Goal: Task Accomplishment & Management: Use online tool/utility

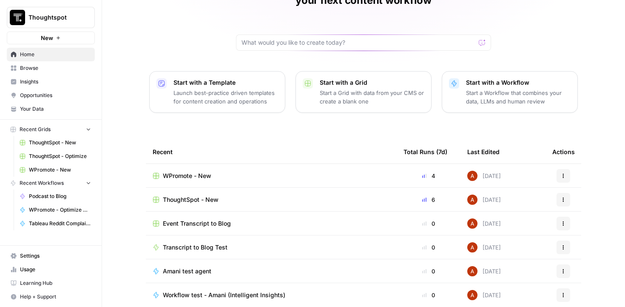
scroll to position [85, 0]
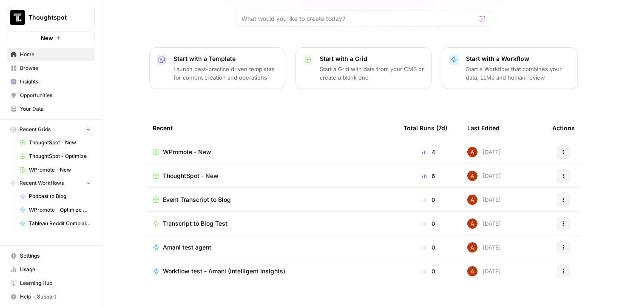
click at [35, 83] on span "Insights" at bounding box center [55, 82] width 71 height 8
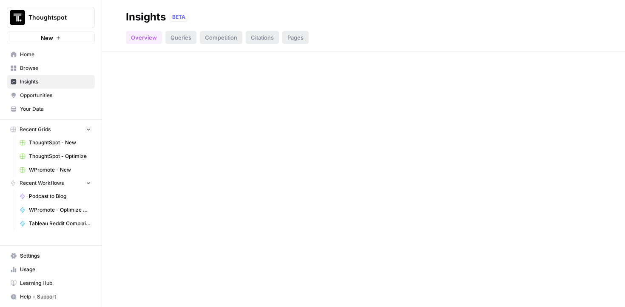
click at [40, 68] on span "Browse" at bounding box center [55, 68] width 71 height 8
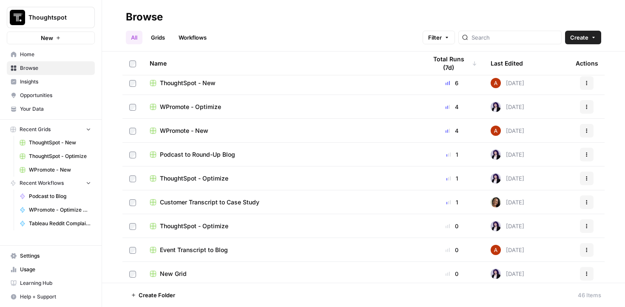
scroll to position [77, 0]
click at [260, 176] on div "ThoughtSpot - Optimize" at bounding box center [282, 177] width 264 height 9
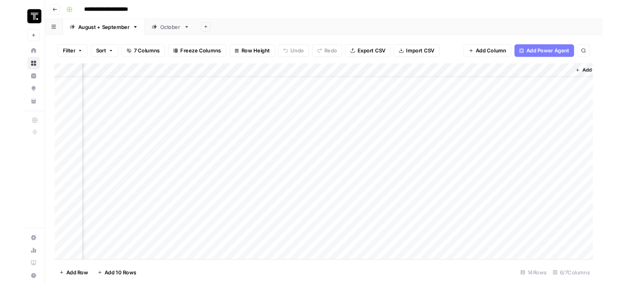
scroll to position [20, 240]
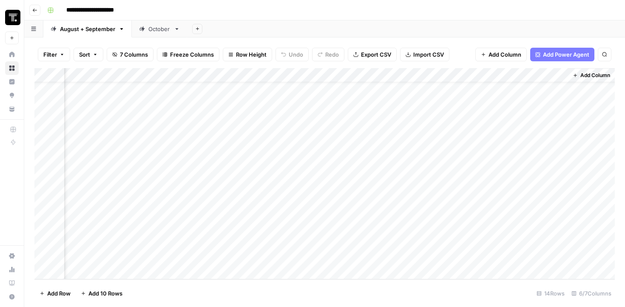
click at [33, 6] on button "Go back" at bounding box center [34, 10] width 11 height 11
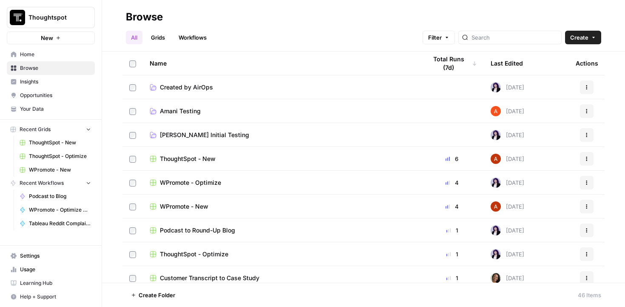
click at [199, 184] on span "WPromote - Optimize" at bounding box center [190, 182] width 61 height 9
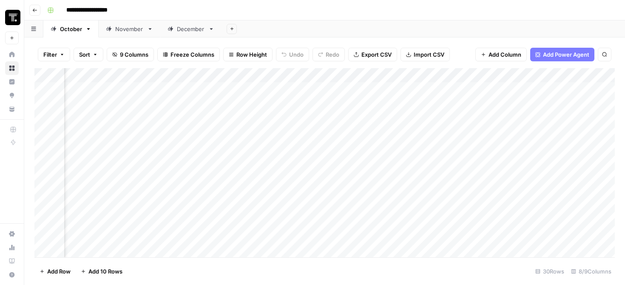
scroll to position [0, 393]
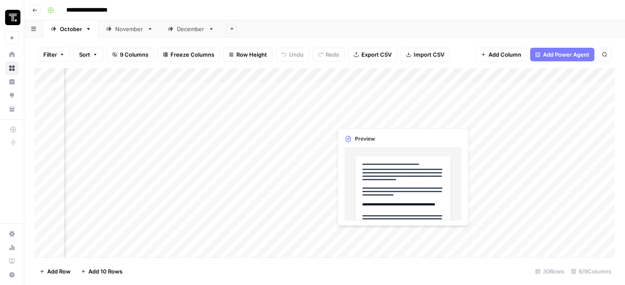
click at [377, 117] on div "Add Column" at bounding box center [324, 162] width 581 height 189
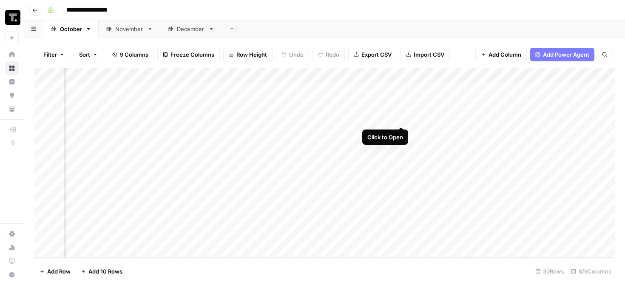
click at [399, 117] on div "Add Column" at bounding box center [324, 162] width 581 height 189
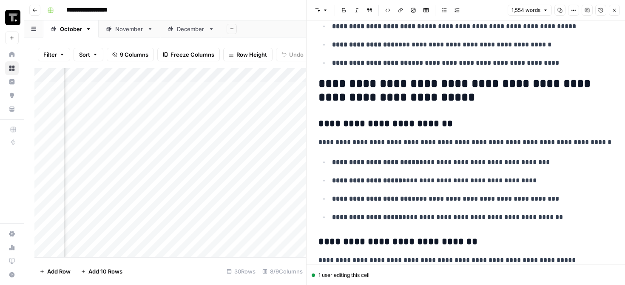
scroll to position [1293, 0]
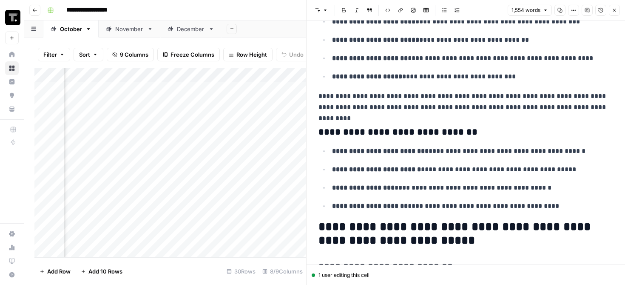
click at [611, 14] on button "Close" at bounding box center [614, 10] width 11 height 11
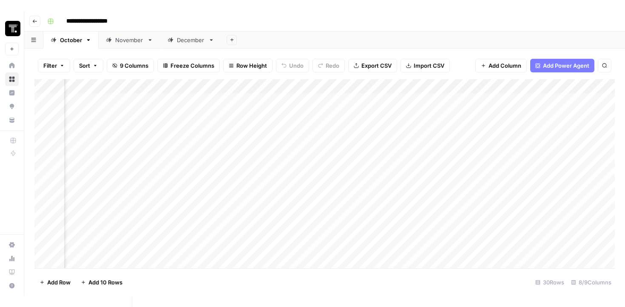
scroll to position [0, 374]
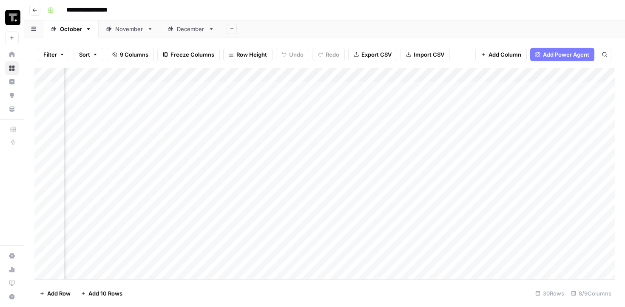
click at [31, 7] on button "Go back" at bounding box center [34, 10] width 11 height 11
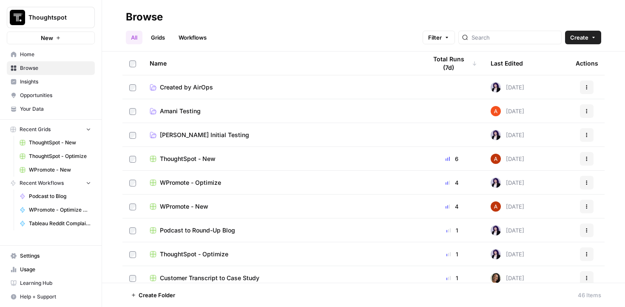
click at [206, 205] on span "WPromote - New" at bounding box center [184, 206] width 49 height 9
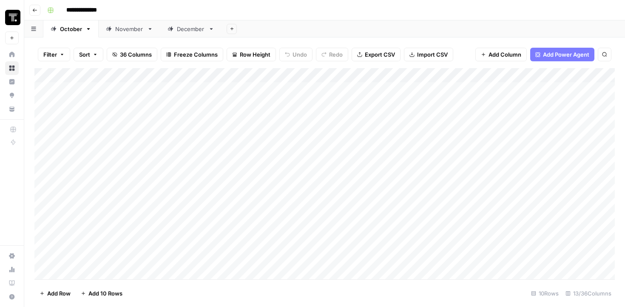
click at [215, 129] on div "Add Column" at bounding box center [324, 173] width 581 height 211
click at [301, 129] on div "Add Column" at bounding box center [324, 173] width 581 height 211
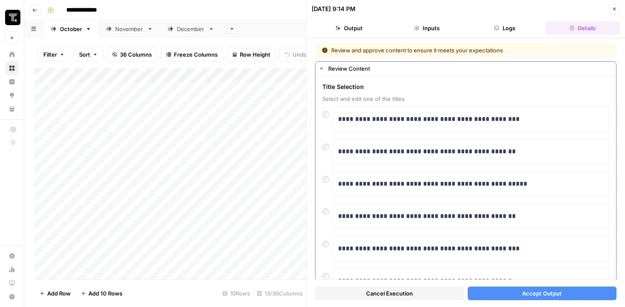
scroll to position [169, 0]
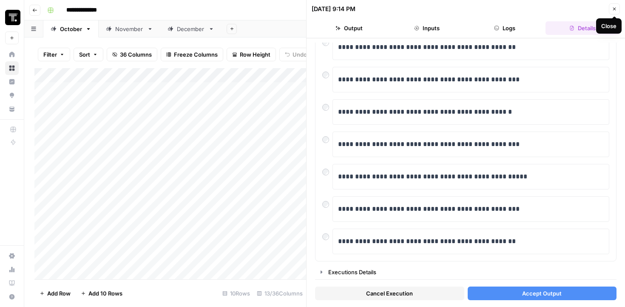
click at [615, 7] on icon "button" at bounding box center [614, 8] width 5 height 5
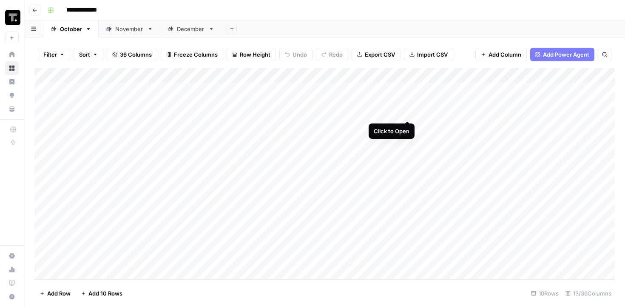
click at [407, 89] on div "Add Column" at bounding box center [324, 173] width 581 height 211
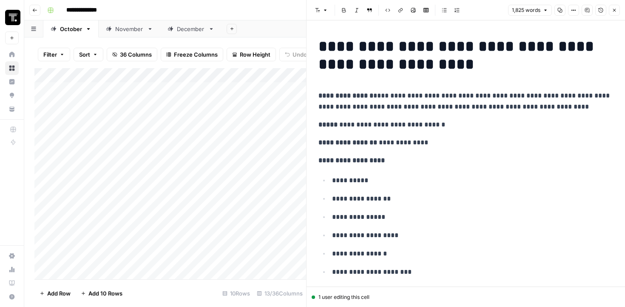
click at [615, 14] on button "Close" at bounding box center [614, 10] width 11 height 11
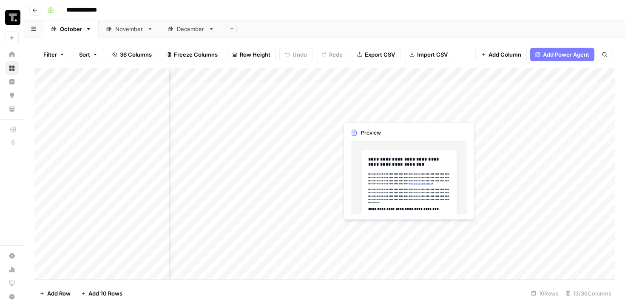
scroll to position [0, 583]
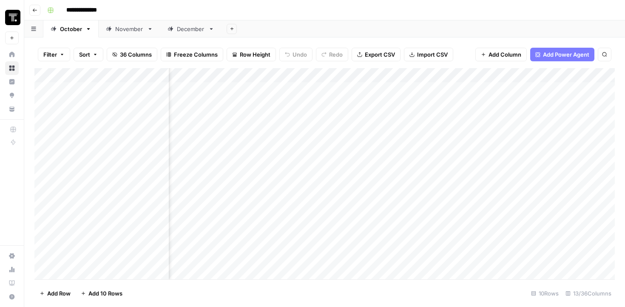
click at [33, 6] on button "Go back" at bounding box center [34, 10] width 11 height 11
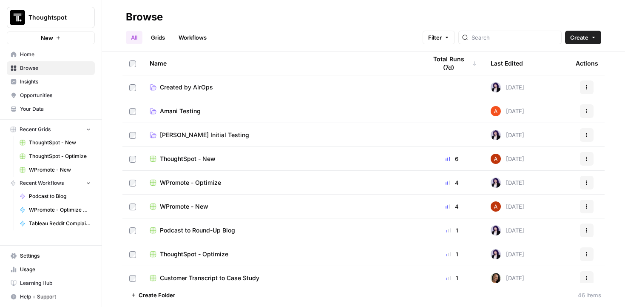
click at [212, 184] on span "WPromote - Optimize" at bounding box center [190, 182] width 61 height 9
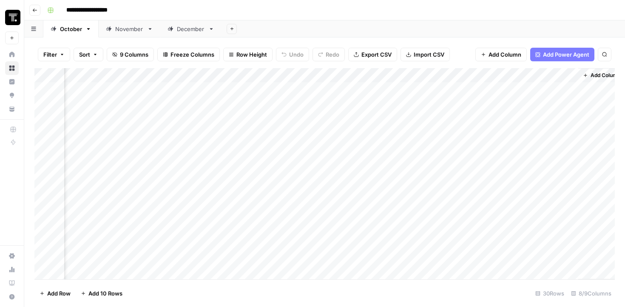
scroll to position [0, 480]
click at [316, 88] on div "Add Column" at bounding box center [324, 173] width 581 height 211
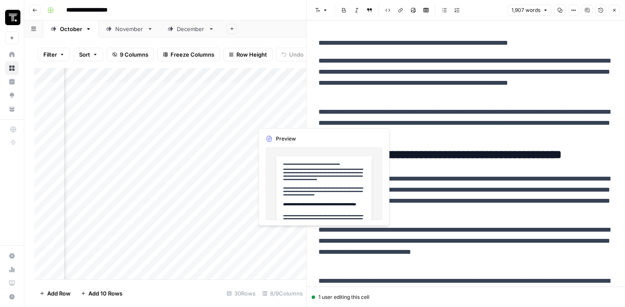
click at [292, 123] on div "Add Column" at bounding box center [170, 173] width 272 height 211
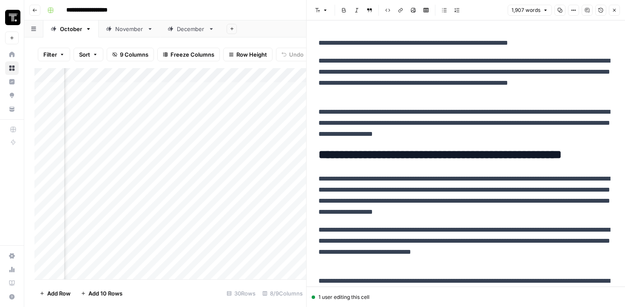
click at [612, 11] on icon "button" at bounding box center [614, 10] width 5 height 5
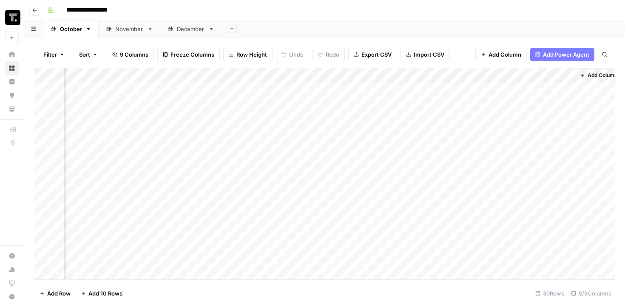
scroll to position [0, 470]
click at [323, 116] on div "Add Column" at bounding box center [324, 173] width 581 height 211
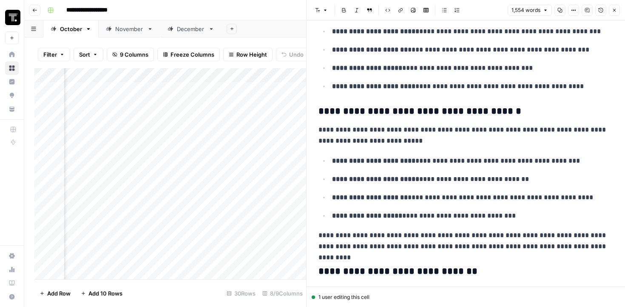
scroll to position [1096, 0]
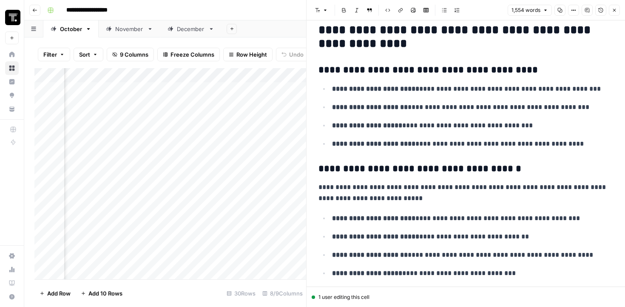
click at [616, 10] on icon "button" at bounding box center [614, 10] width 5 height 5
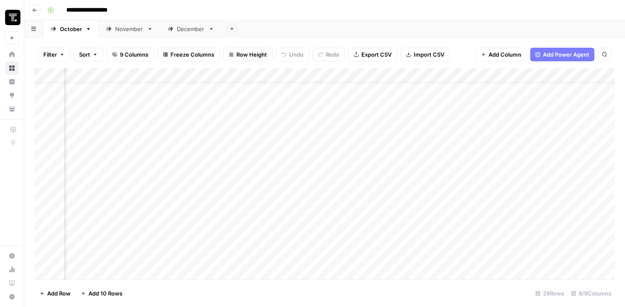
scroll to position [20, 196]
click at [35, 15] on button "Go back" at bounding box center [34, 10] width 11 height 11
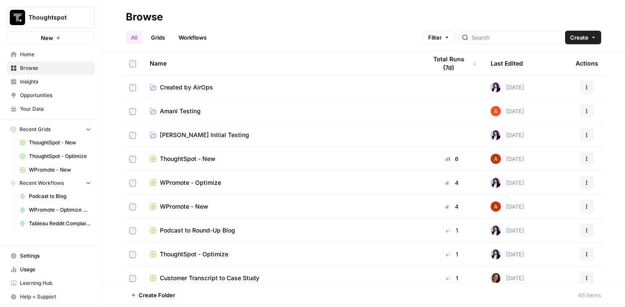
click at [184, 163] on span "ThoughtSpot - New" at bounding box center [188, 158] width 56 height 9
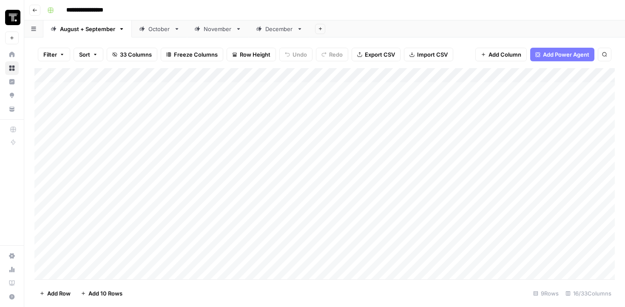
click at [36, 11] on icon "button" at bounding box center [34, 10] width 5 height 5
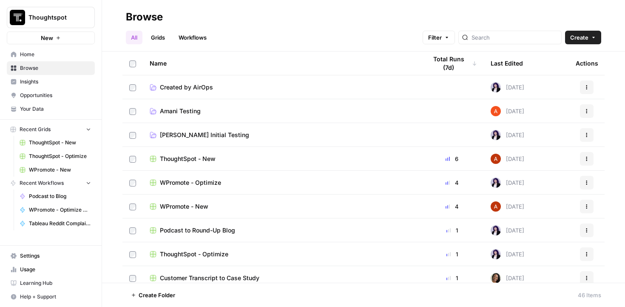
click at [227, 207] on div "WPromote - New" at bounding box center [282, 206] width 264 height 9
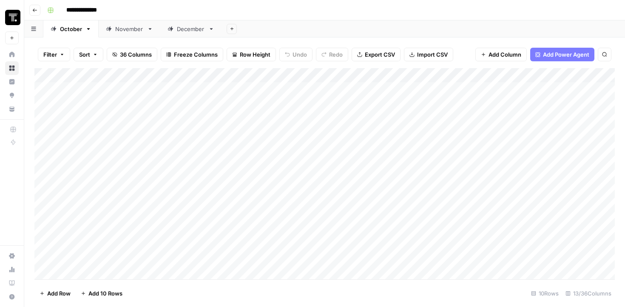
click at [37, 11] on icon "button" at bounding box center [34, 10] width 5 height 5
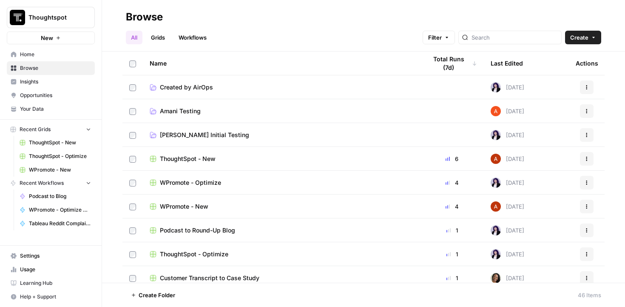
click at [235, 181] on div "WPromote - Optimize" at bounding box center [282, 182] width 264 height 9
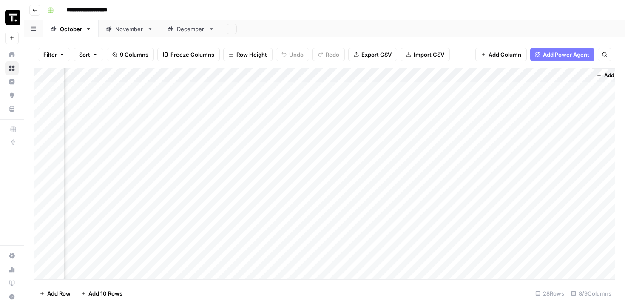
scroll to position [0, 480]
click at [285, 100] on div "Add Column" at bounding box center [324, 173] width 581 height 211
click at [314, 103] on div "Add Column" at bounding box center [324, 173] width 581 height 211
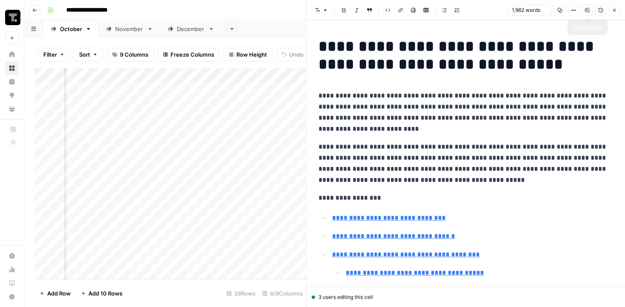
click at [603, 11] on icon "button" at bounding box center [601, 10] width 5 height 5
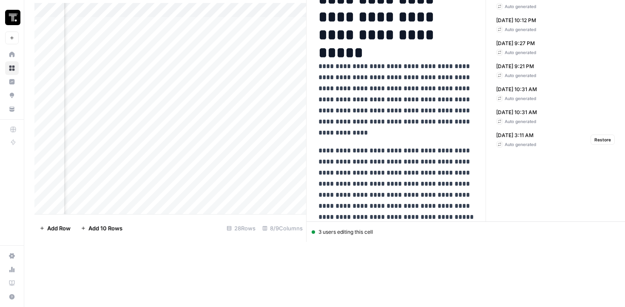
scroll to position [73, 0]
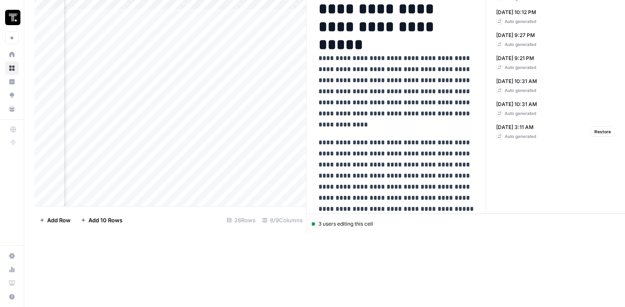
click at [525, 133] on div "Auto generated" at bounding box center [516, 136] width 40 height 7
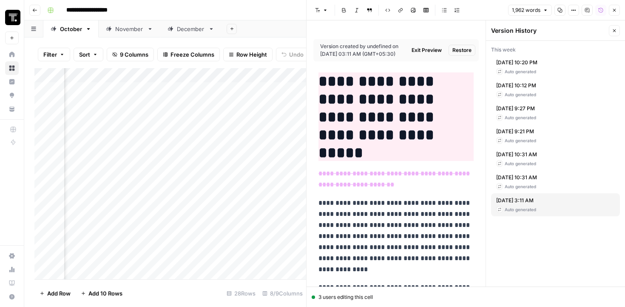
scroll to position [0, 0]
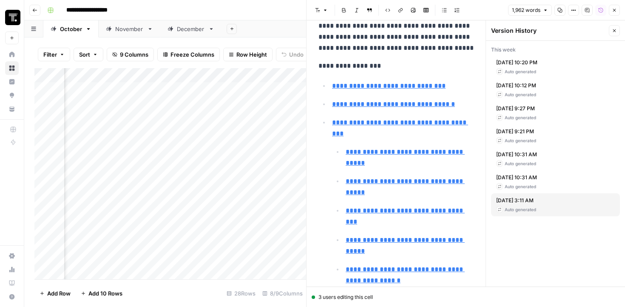
type input "#support-teams"
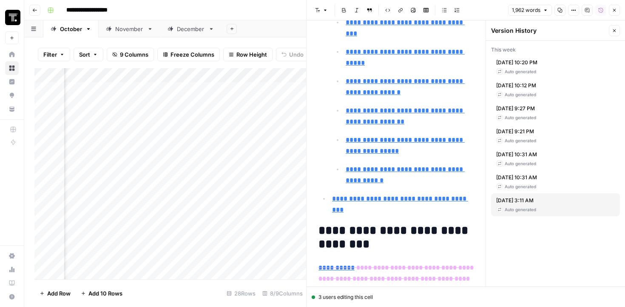
scroll to position [591, 0]
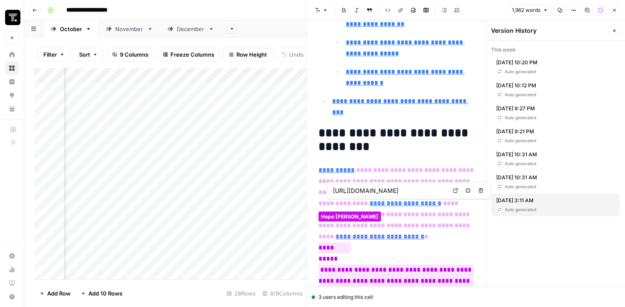
type input "[URL][DOMAIN_NAME]"
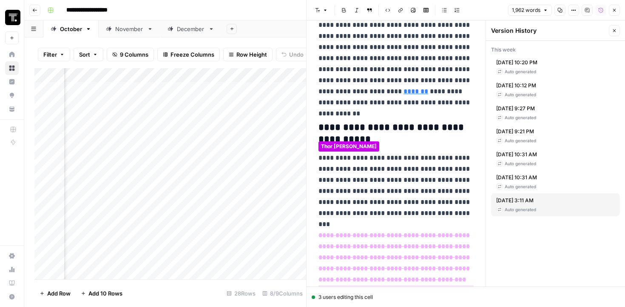
scroll to position [5197, 0]
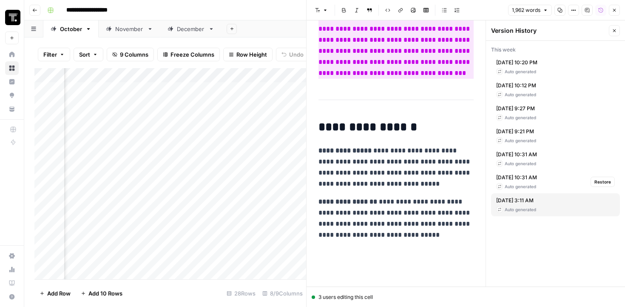
click at [519, 174] on span "[DATE] 10:31 AM" at bounding box center [516, 178] width 41 height 8
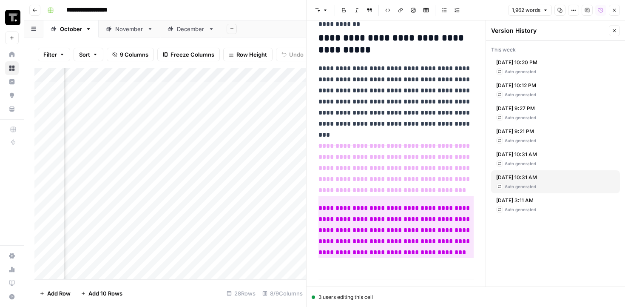
scroll to position [5031, 0]
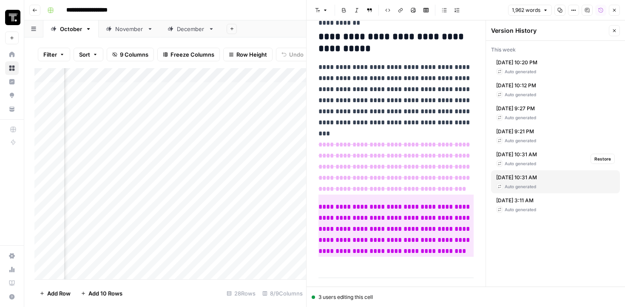
click at [505, 157] on span "[DATE] 10:31 AM" at bounding box center [516, 155] width 41 height 8
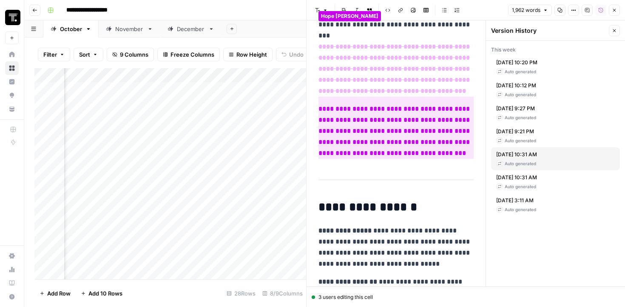
scroll to position [5161, 0]
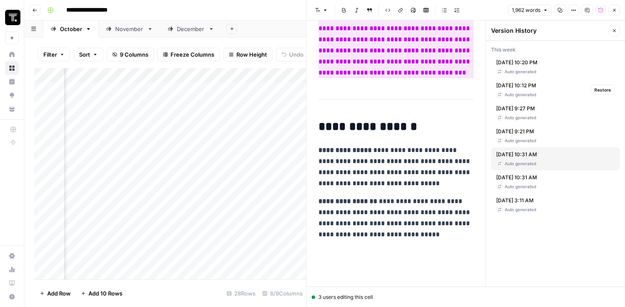
click at [526, 86] on span "[DATE] 10:12 PM" at bounding box center [516, 86] width 40 height 8
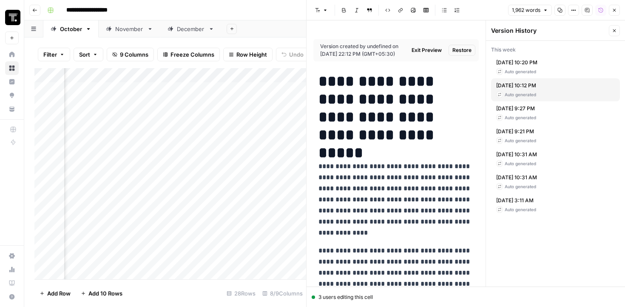
scroll to position [555, 0]
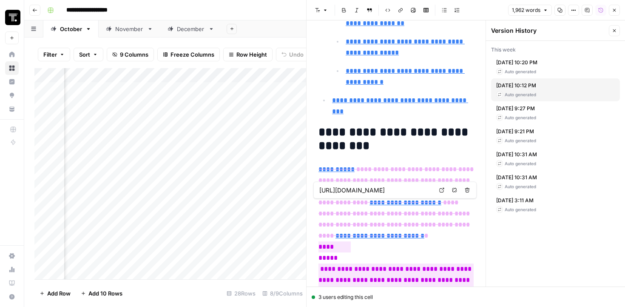
type input "[URL][DOMAIN_NAME]"
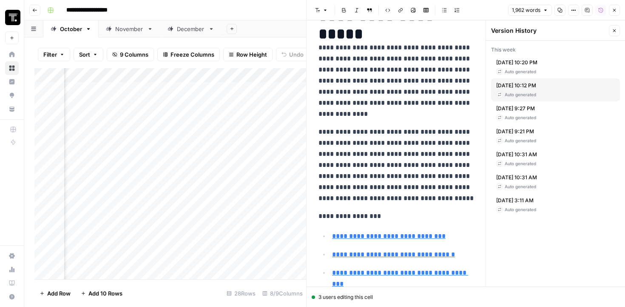
scroll to position [0, 0]
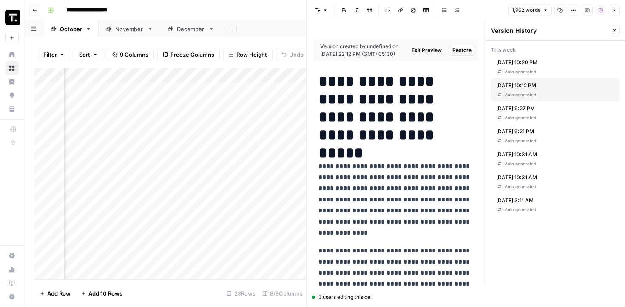
click at [538, 64] on span "[DATE] 10:20 PM" at bounding box center [516, 63] width 41 height 8
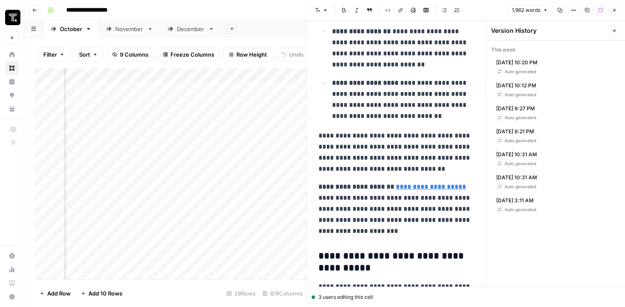
scroll to position [1969, 0]
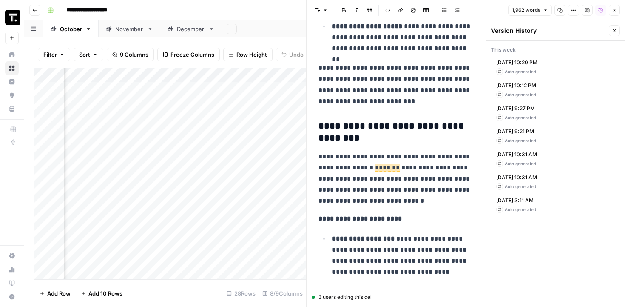
click at [382, 172] on p "**********" at bounding box center [396, 178] width 155 height 55
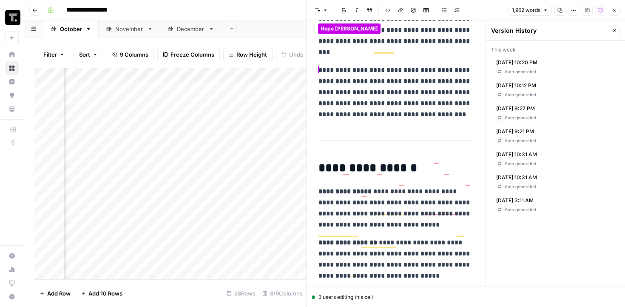
scroll to position [4895, 0]
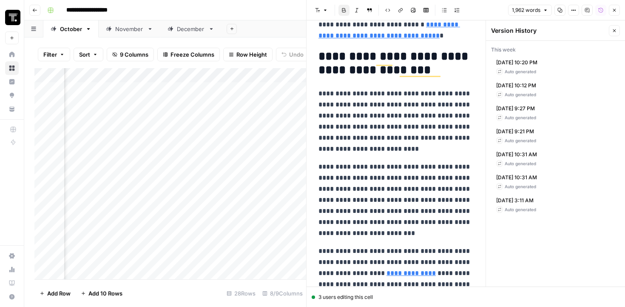
scroll to position [3985, 0]
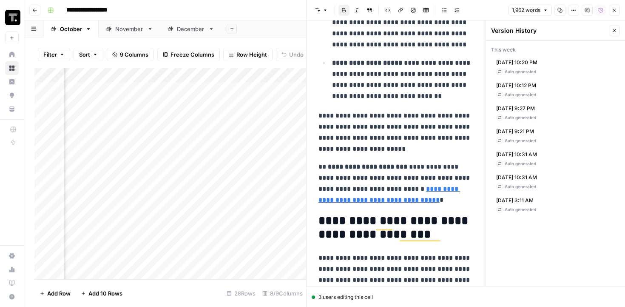
type input "[URL][DOMAIN_NAME]"
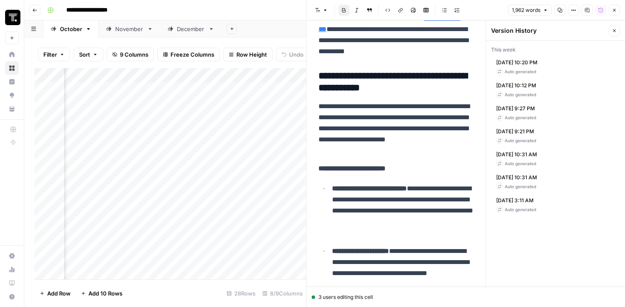
scroll to position [1949, 0]
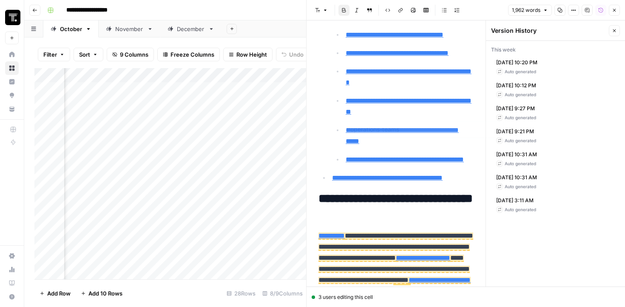
type input "#agentic-analytics"
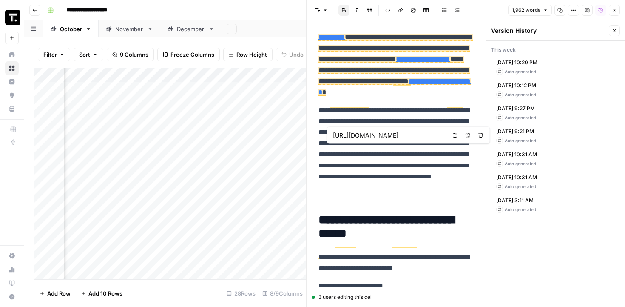
type input "[URL][DOMAIN_NAME]"
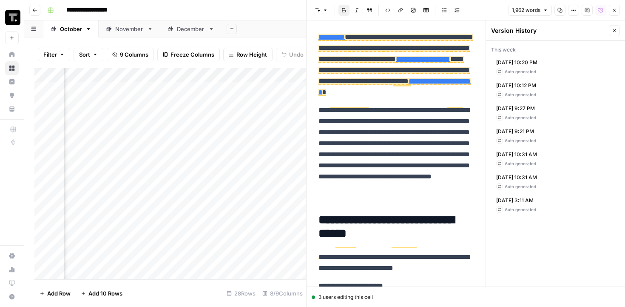
click at [614, 30] on icon "button" at bounding box center [614, 30] width 5 height 5
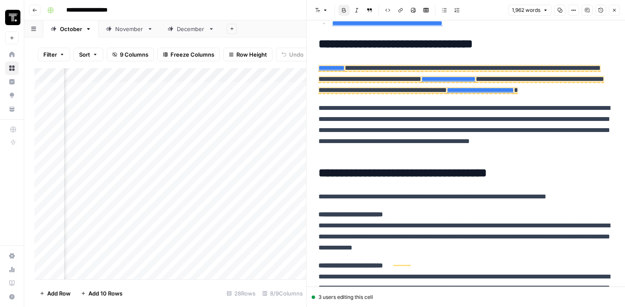
click at [602, 14] on button "Version History" at bounding box center [601, 10] width 11 height 11
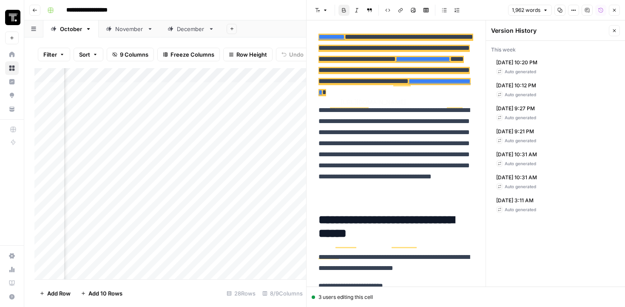
type input "[URL][DOMAIN_NAME]"
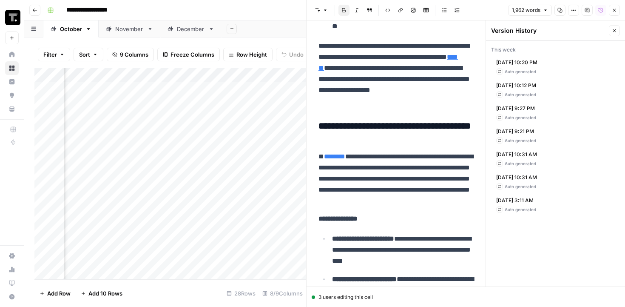
scroll to position [943, 0]
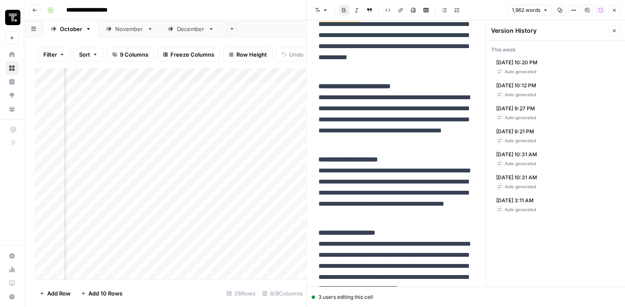
click at [617, 31] on icon "button" at bounding box center [614, 30] width 5 height 5
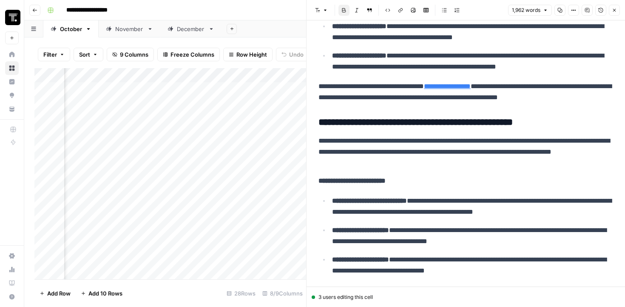
scroll to position [1552, 0]
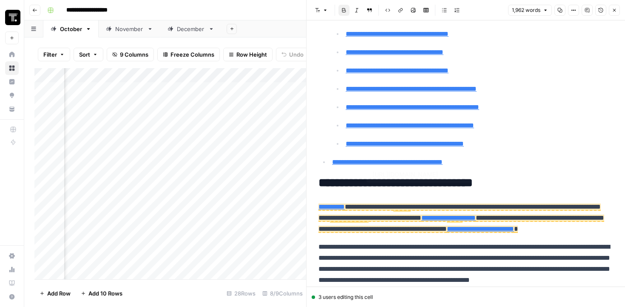
type input "#development-teams"
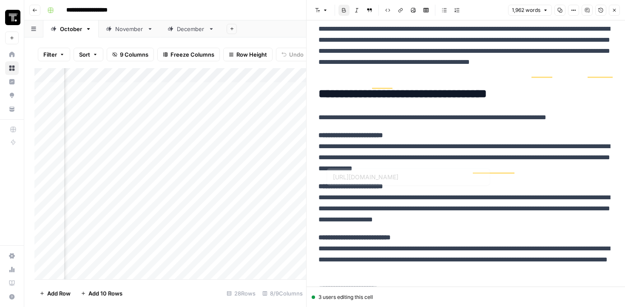
type input "[URL][DOMAIN_NAME]"
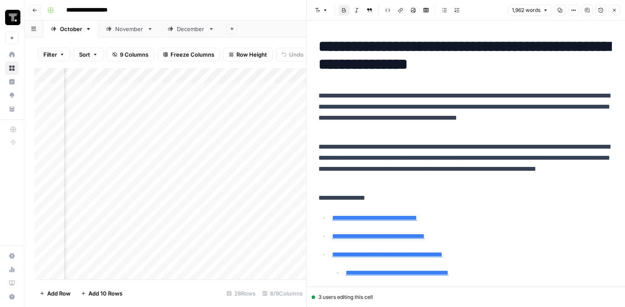
click at [617, 14] on button "Close" at bounding box center [614, 10] width 11 height 11
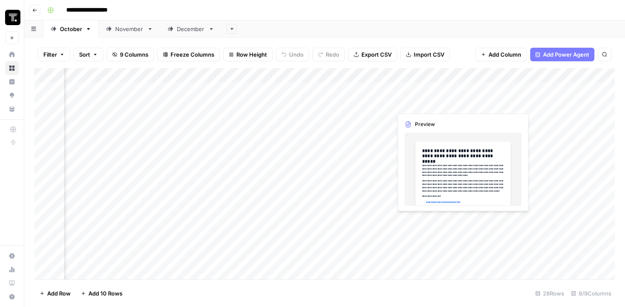
click at [406, 109] on div "Add Column" at bounding box center [324, 173] width 581 height 211
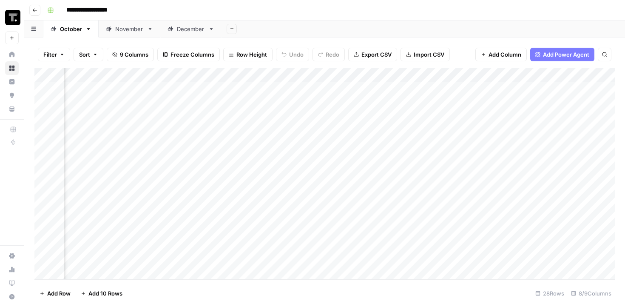
click at [458, 100] on body "**********" at bounding box center [312, 153] width 625 height 307
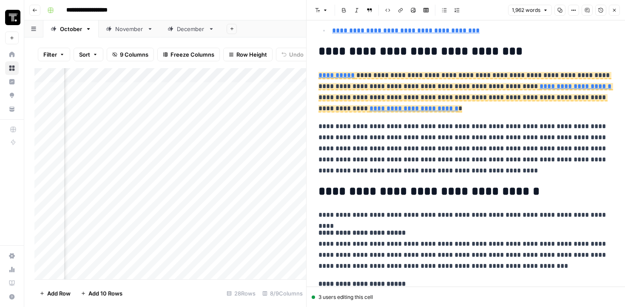
scroll to position [393, 0]
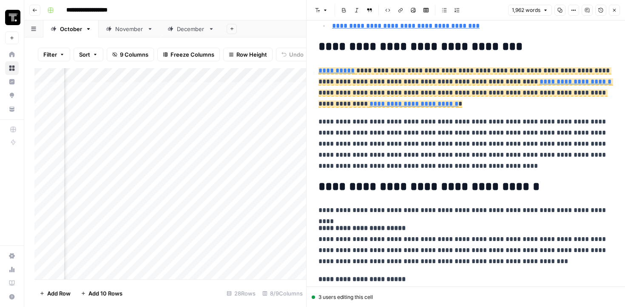
click at [601, 15] on button "Version History" at bounding box center [601, 10] width 11 height 11
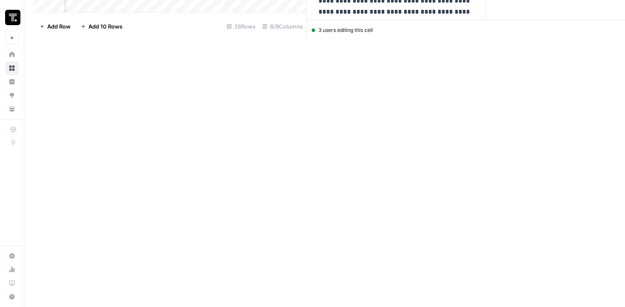
scroll to position [0, 0]
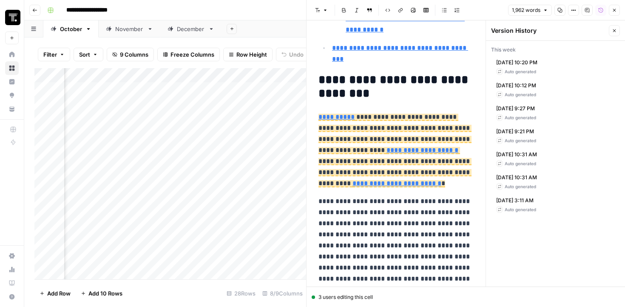
click at [591, 11] on button "Comments" at bounding box center [587, 10] width 11 height 11
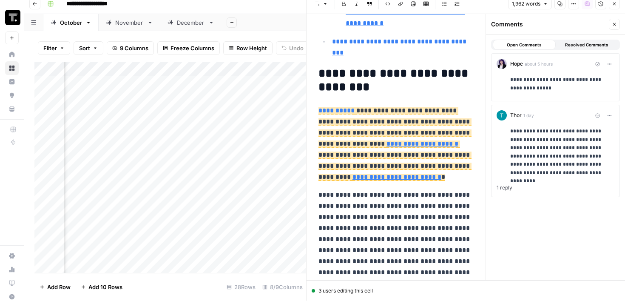
scroll to position [9, 0]
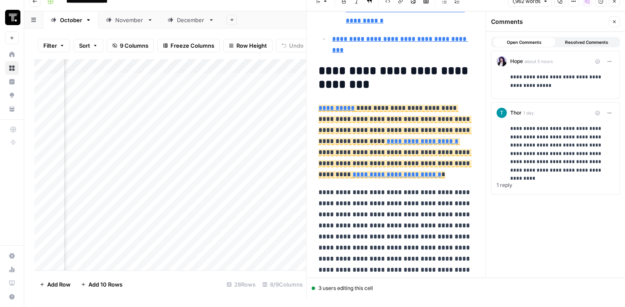
click at [531, 152] on p "**********" at bounding box center [563, 150] width 104 height 50
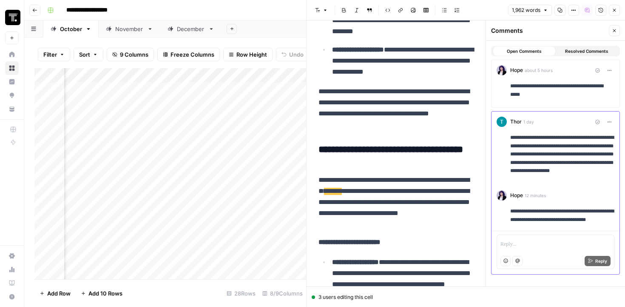
click at [592, 51] on span "Resolved Comments" at bounding box center [586, 51] width 43 height 7
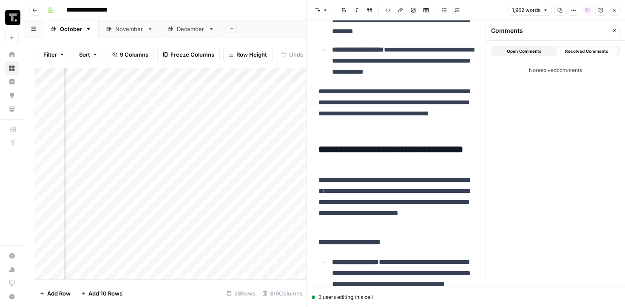
click at [540, 47] on button "Open Comments" at bounding box center [524, 51] width 63 height 10
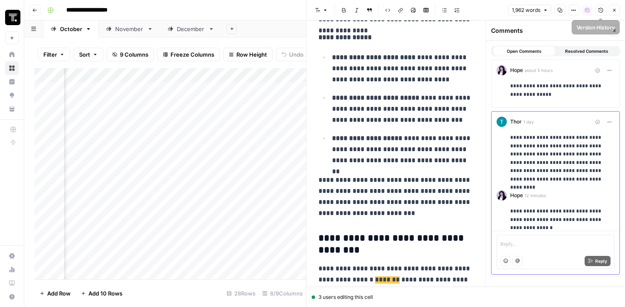
click at [599, 14] on button "Version History" at bounding box center [601, 10] width 11 height 11
